Goal: Register for event/course

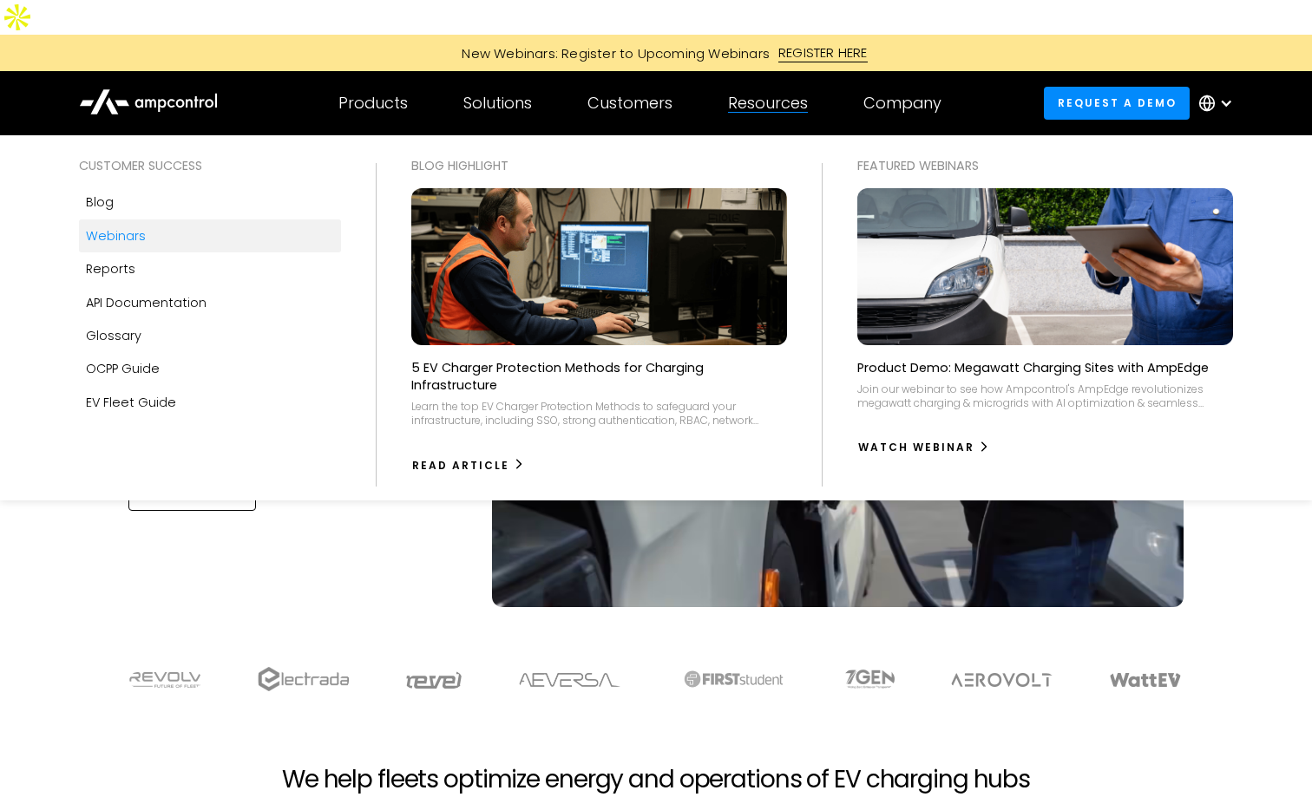
click at [111, 226] on div "Webinars" at bounding box center [116, 235] width 60 height 19
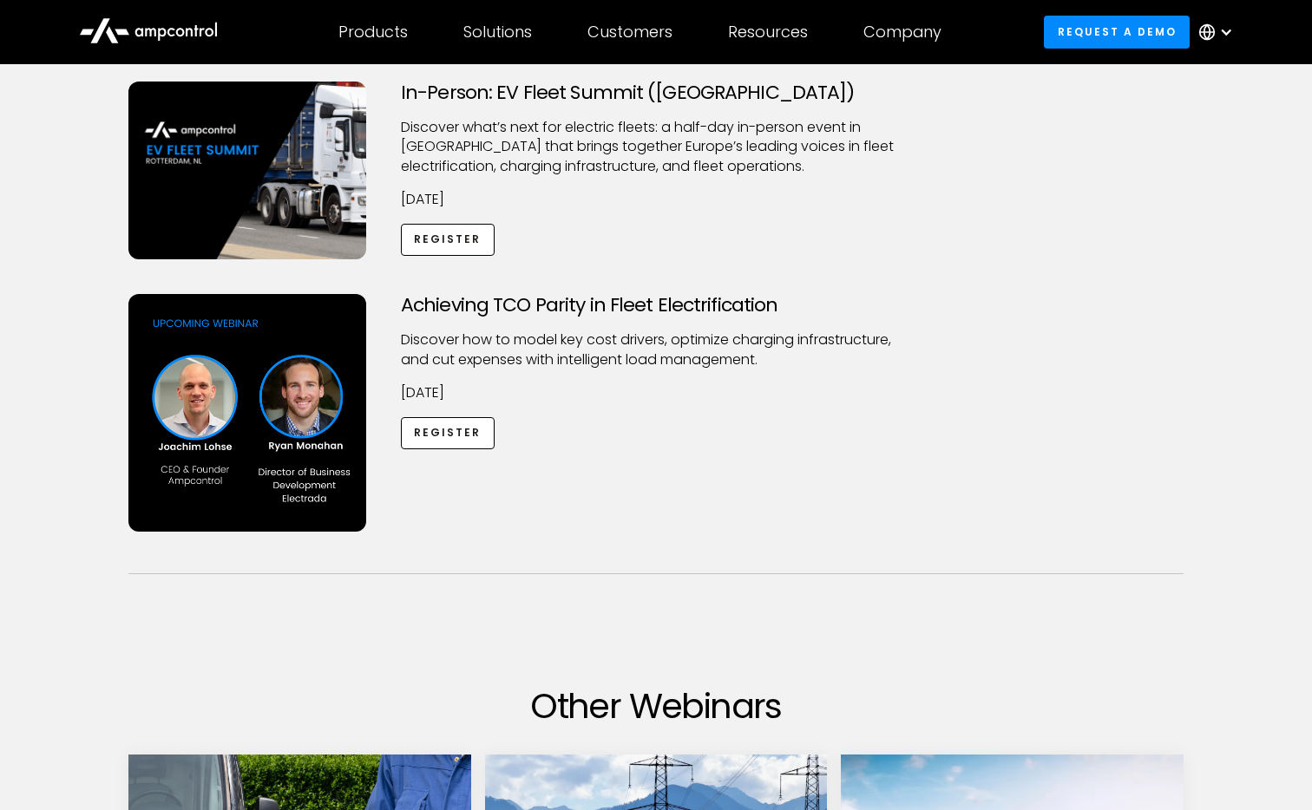
scroll to position [416, 0]
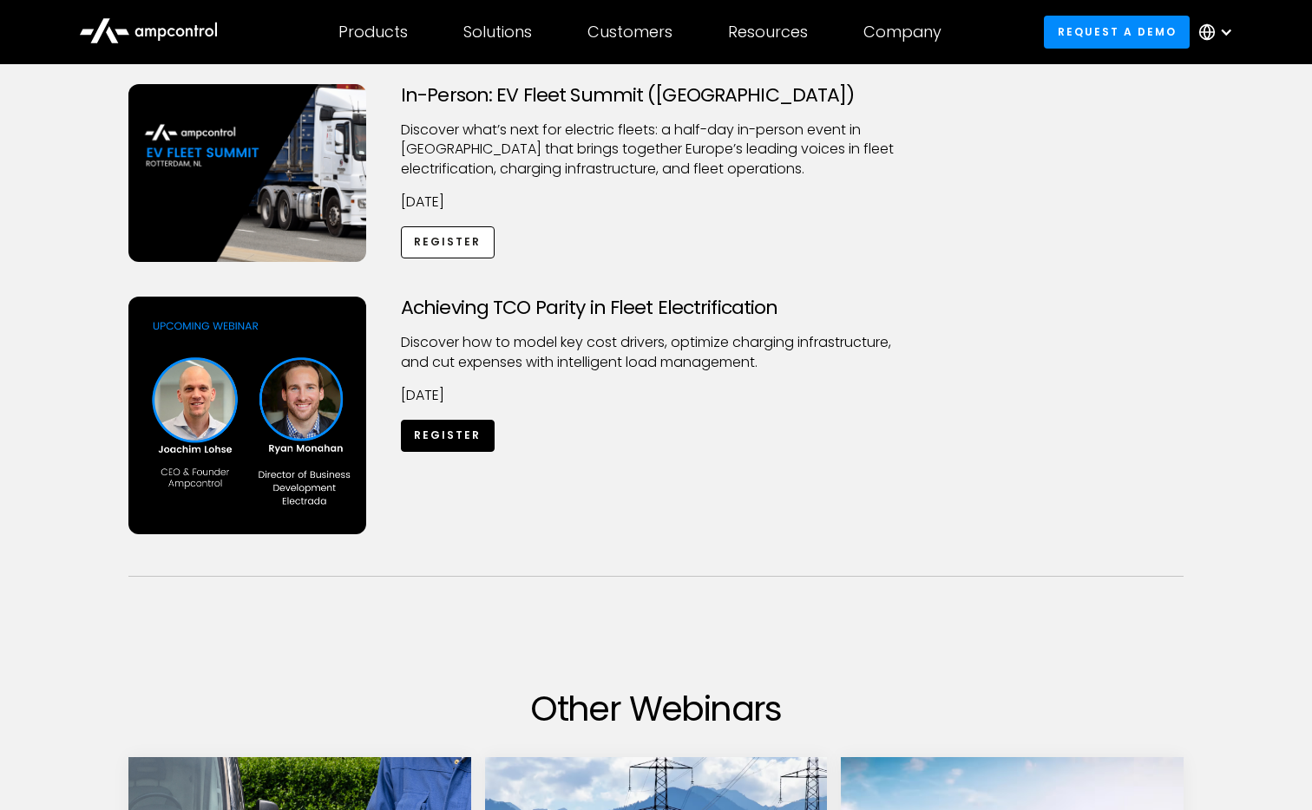
click at [459, 420] on link "Register" at bounding box center [448, 436] width 94 height 32
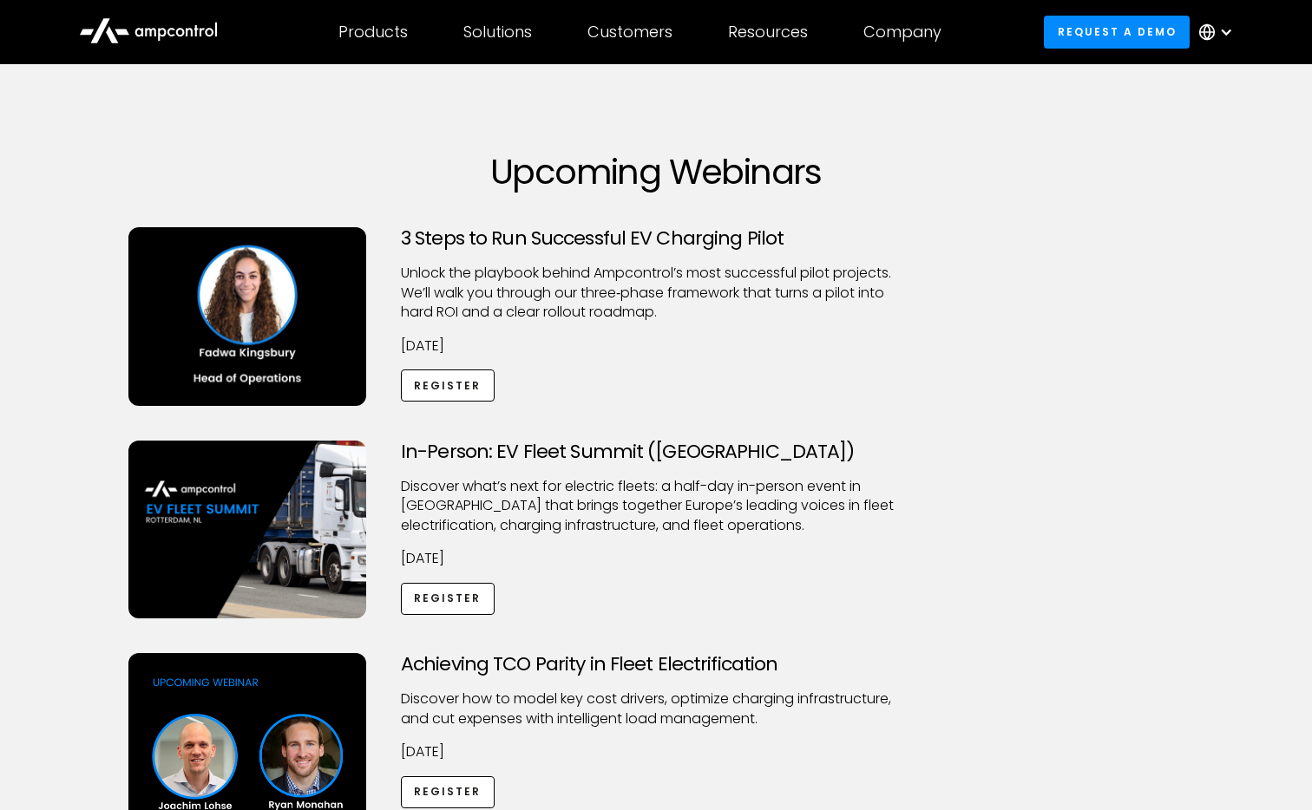
scroll to position [56, 0]
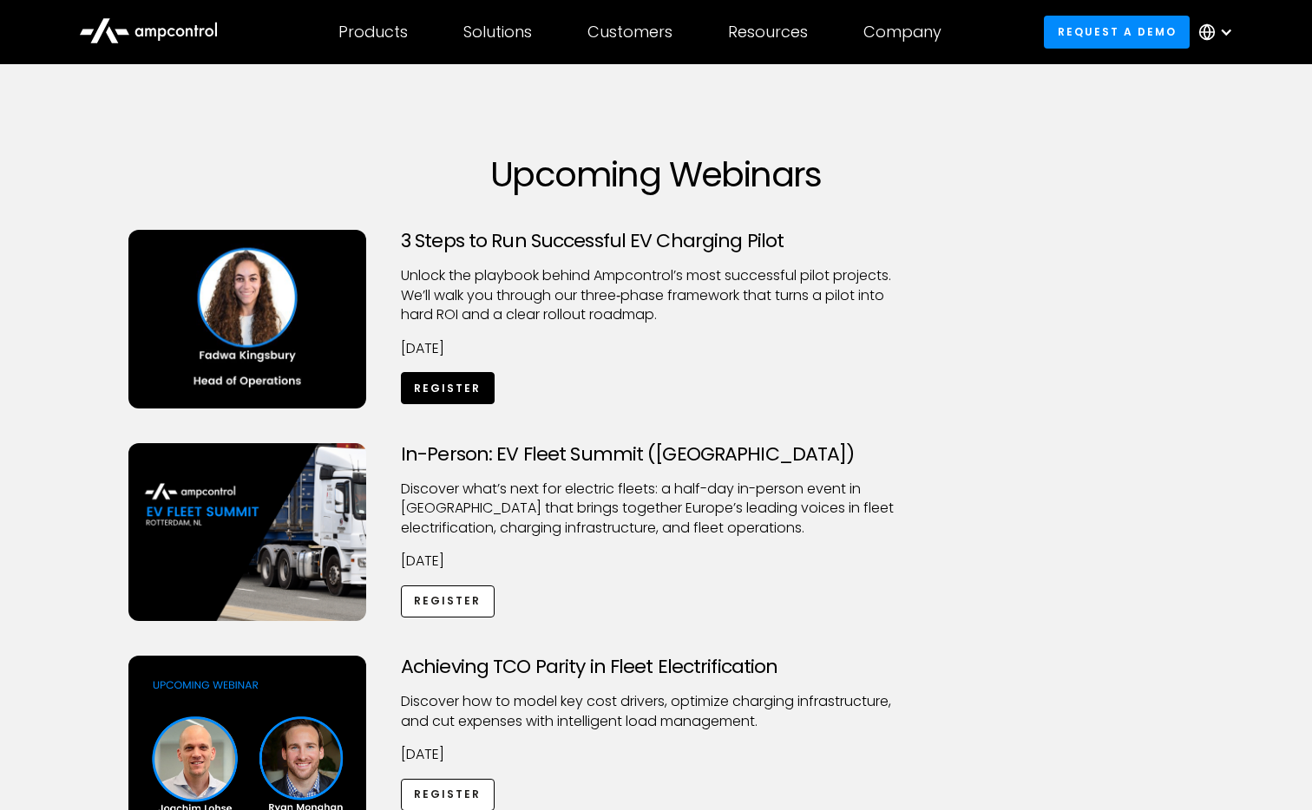
click at [431, 372] on link "Register" at bounding box center [448, 388] width 94 height 32
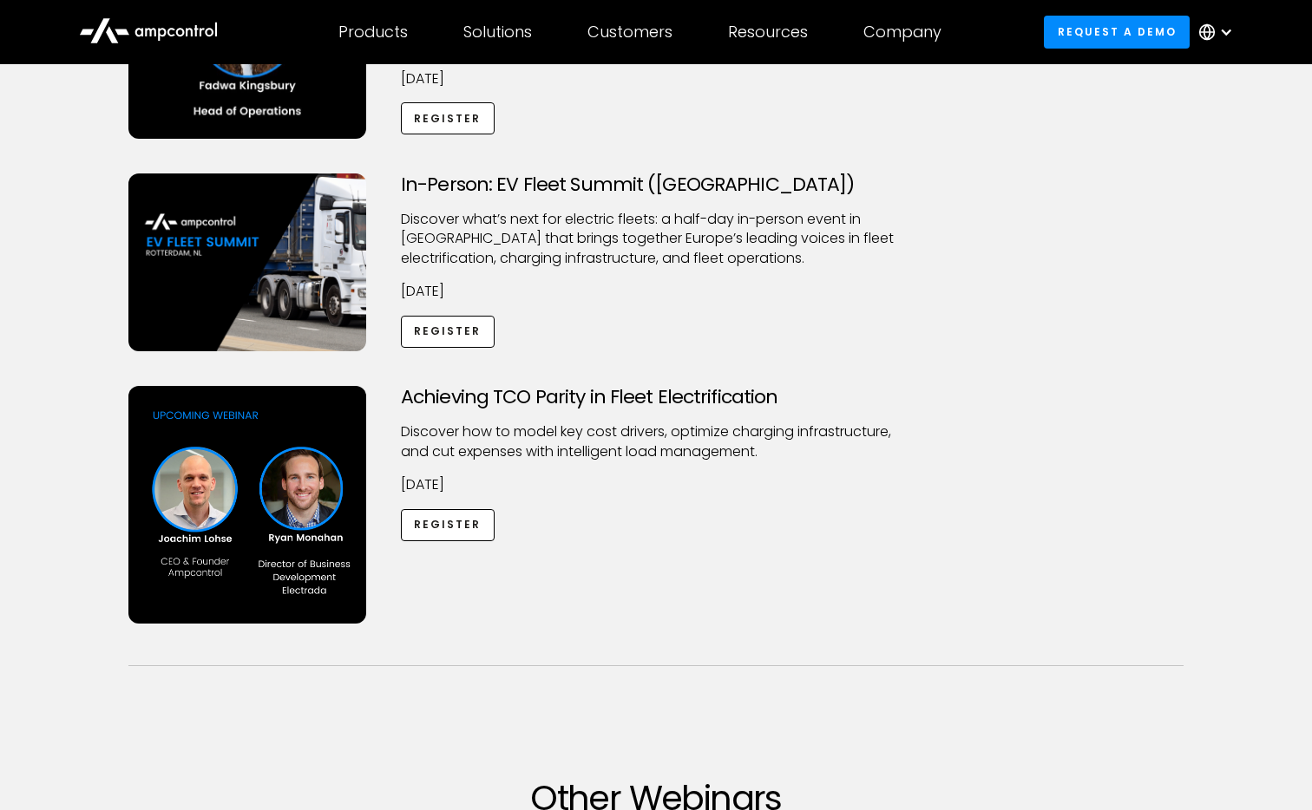
scroll to position [331, 0]
